Goal: Check status: Check status

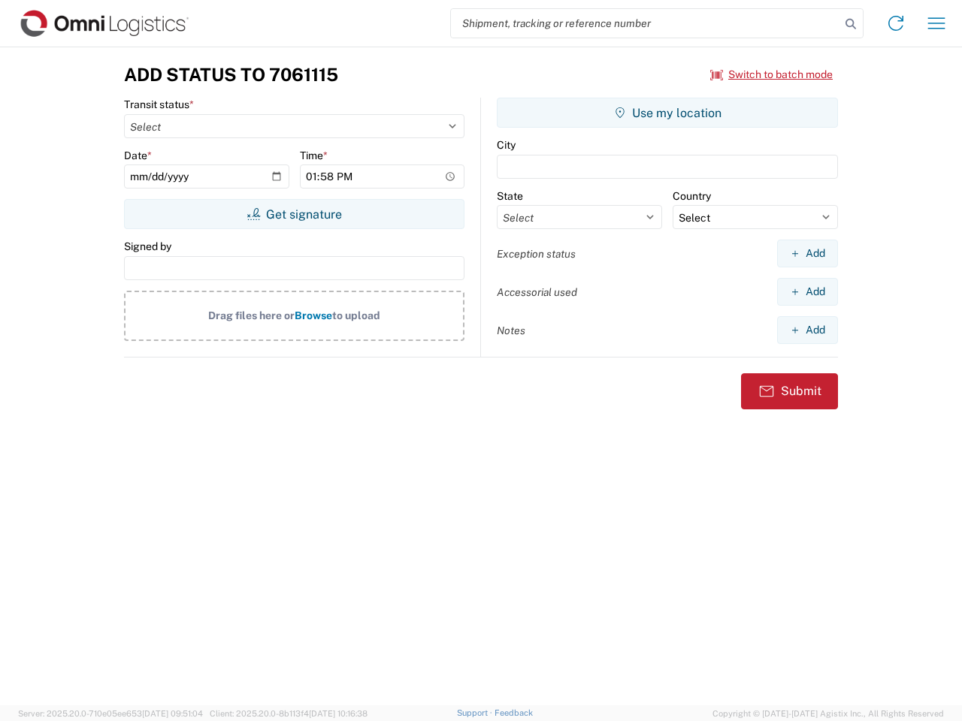
click at [645, 23] on input "search" at bounding box center [645, 23] width 389 height 29
click at [850, 24] on icon at bounding box center [850, 24] width 21 height 21
click at [895, 23] on icon at bounding box center [895, 23] width 24 height 24
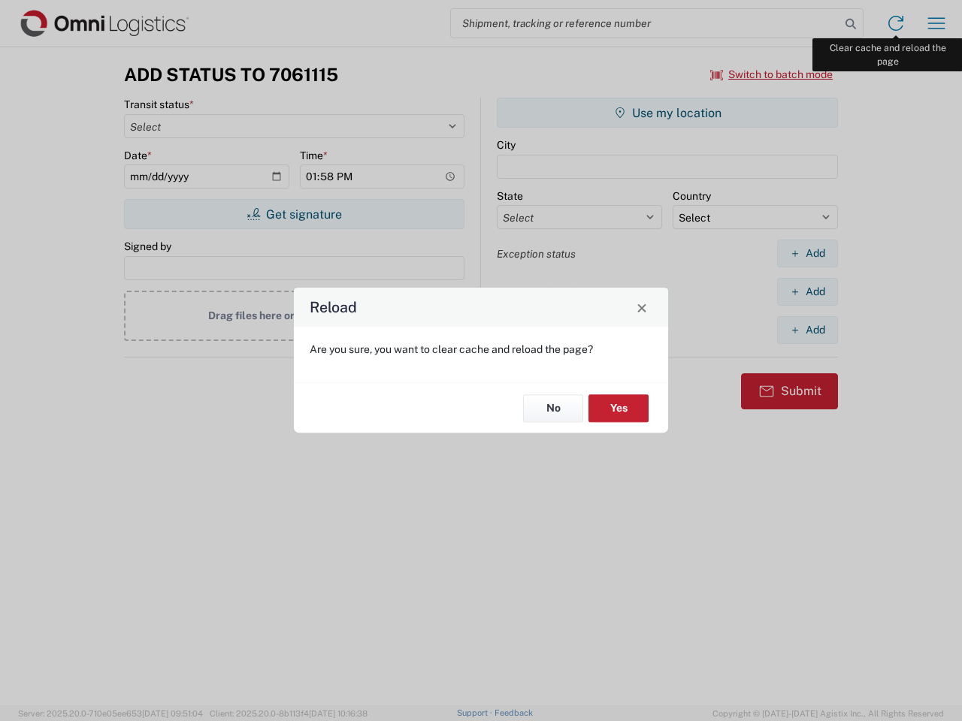
click at [936, 23] on div "Reload Are you sure, you want to clear cache and reload the page? No Yes" at bounding box center [481, 360] width 962 height 721
click at [772, 74] on div "Reload Are you sure, you want to clear cache and reload the page? No Yes" at bounding box center [481, 360] width 962 height 721
click at [294, 214] on div "Reload Are you sure, you want to clear cache and reload the page? No Yes" at bounding box center [481, 360] width 962 height 721
click at [667, 113] on div "Reload Are you sure, you want to clear cache and reload the page? No Yes" at bounding box center [481, 360] width 962 height 721
click at [807, 253] on div "Reload Are you sure, you want to clear cache and reload the page? No Yes" at bounding box center [481, 360] width 962 height 721
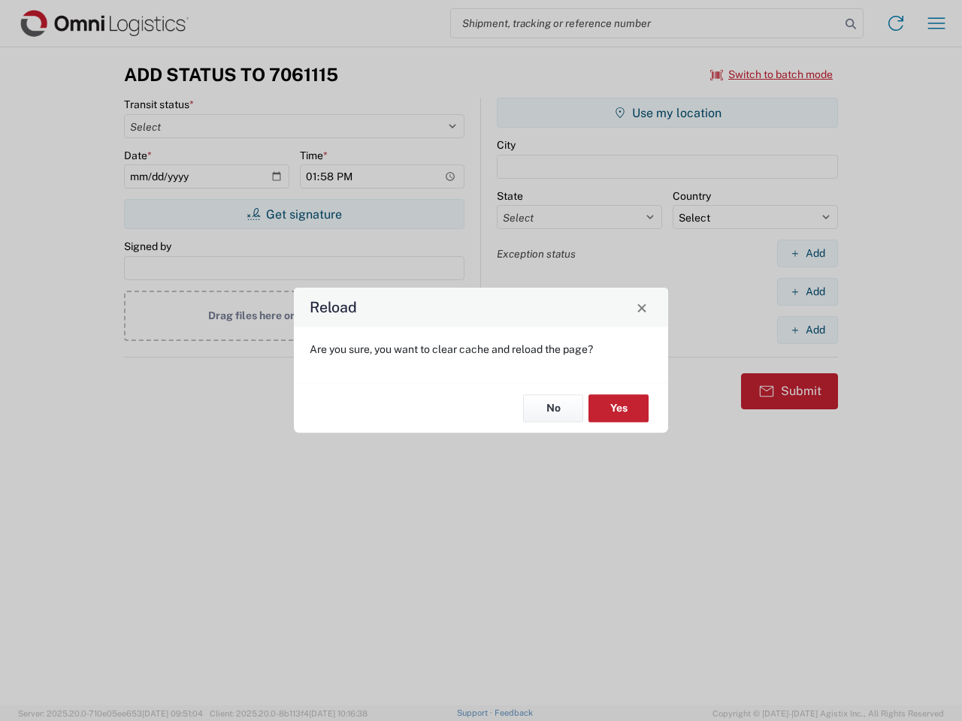
click at [807, 291] on div "Reload Are you sure, you want to clear cache and reload the page? No Yes" at bounding box center [481, 360] width 962 height 721
click at [807, 330] on div "Reload Are you sure, you want to clear cache and reload the page? No Yes" at bounding box center [481, 360] width 962 height 721
